Goal: Manage account settings

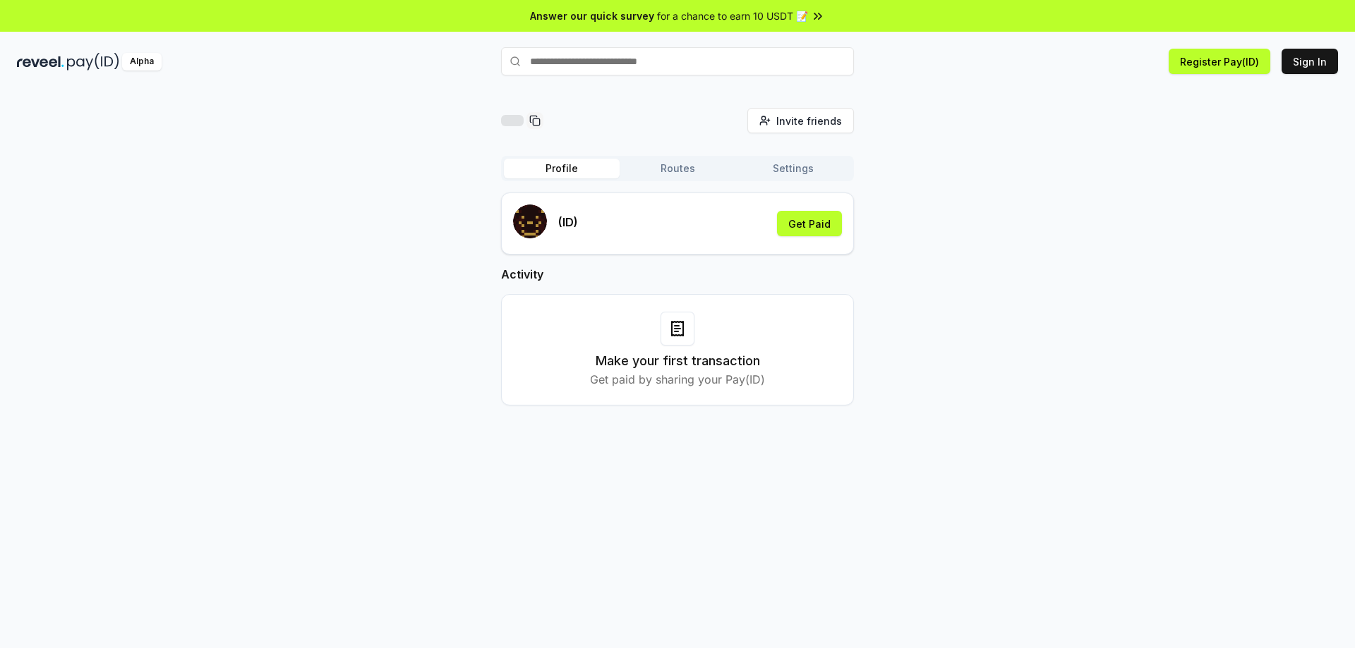
click at [658, 179] on div "Profile Routes Settings" at bounding box center [677, 168] width 353 height 25
click at [763, 173] on button "Settings" at bounding box center [793, 169] width 116 height 20
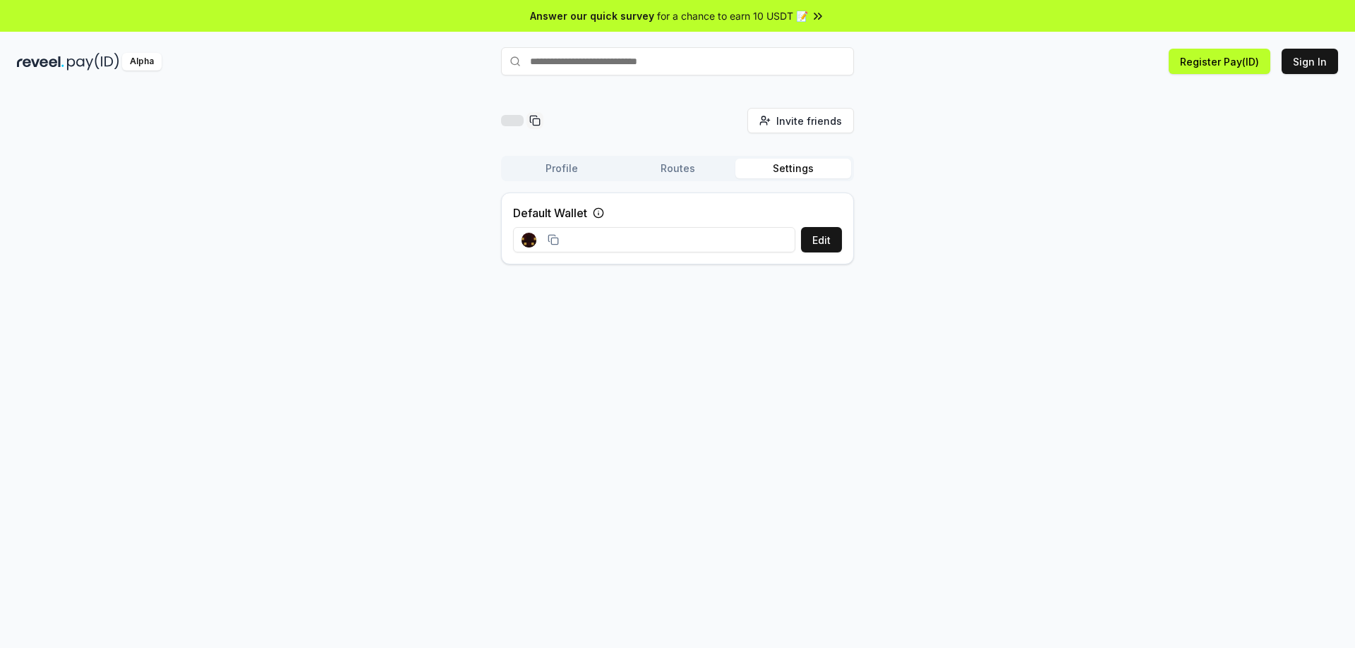
click at [704, 165] on button "Routes" at bounding box center [678, 169] width 116 height 20
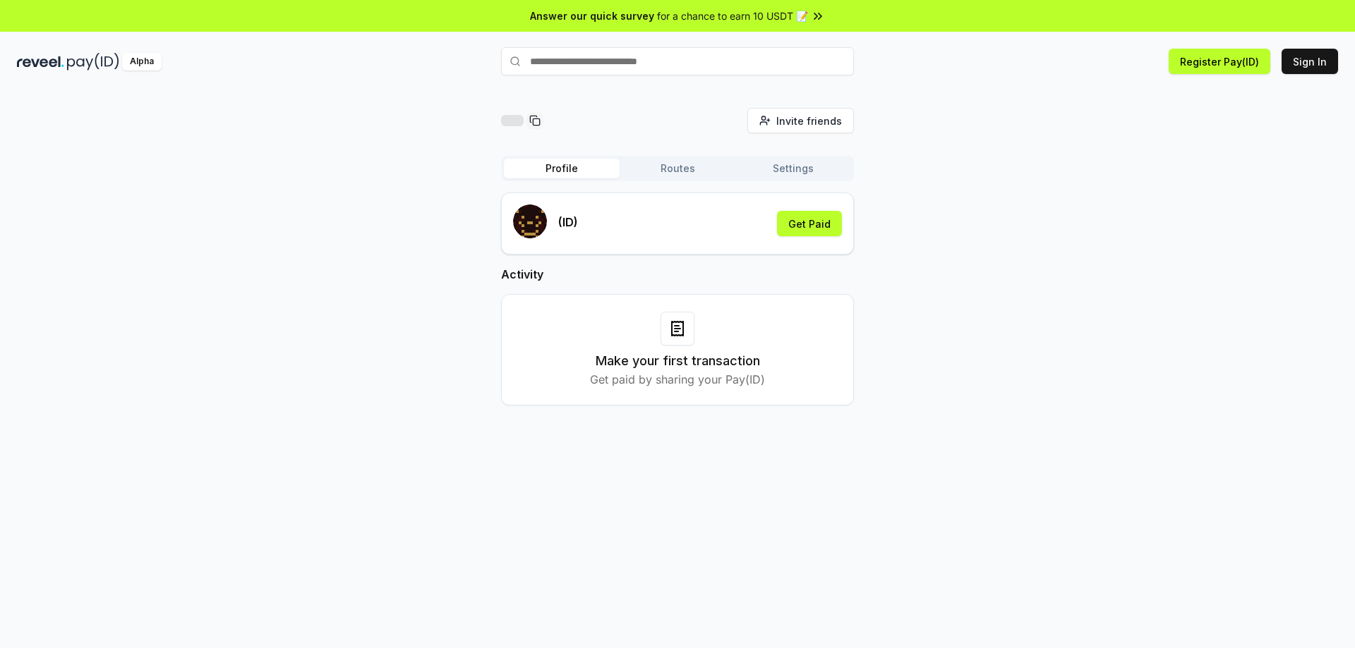
click at [576, 167] on button "Profile" at bounding box center [562, 169] width 116 height 20
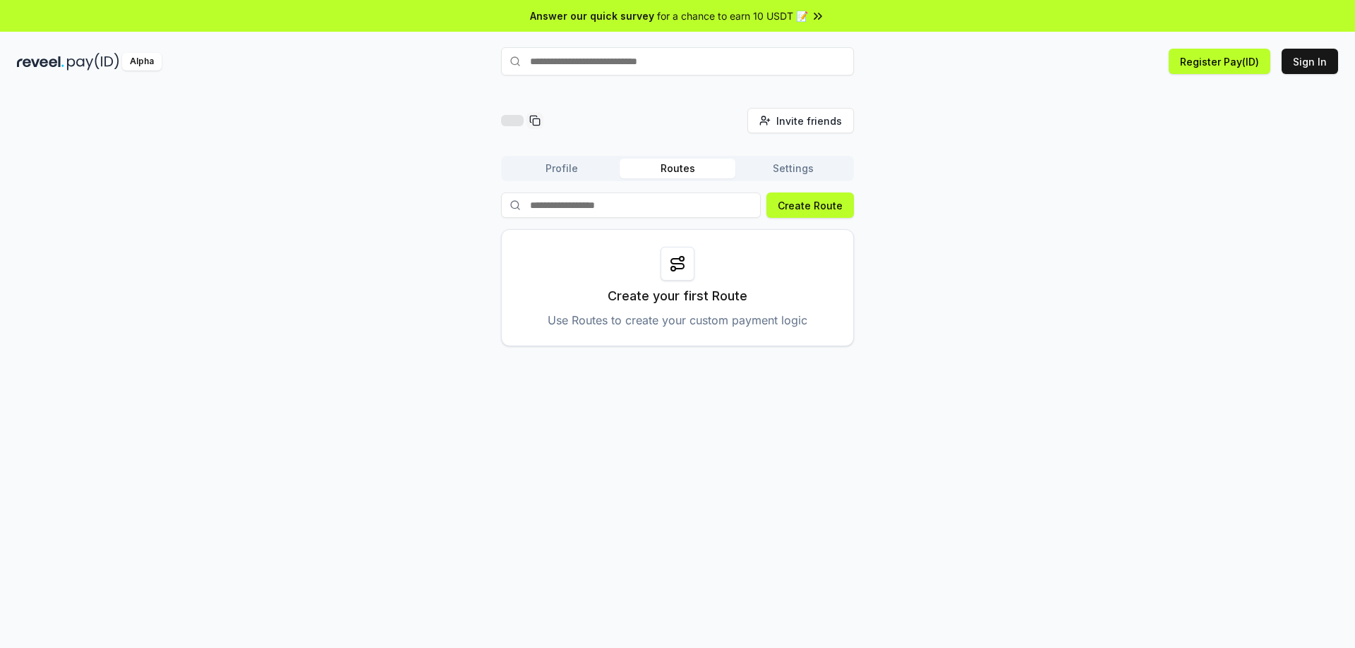
click at [656, 168] on button "Routes" at bounding box center [678, 169] width 116 height 20
click at [561, 160] on button "Profile" at bounding box center [562, 169] width 116 height 20
